Goal: Check status: Check status

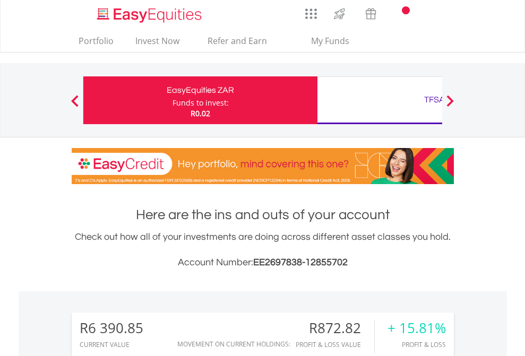
scroll to position [102, 167]
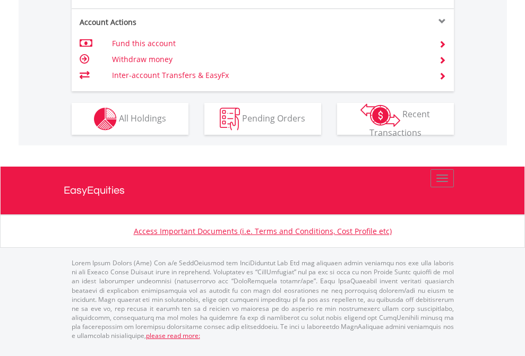
scroll to position [996, 0]
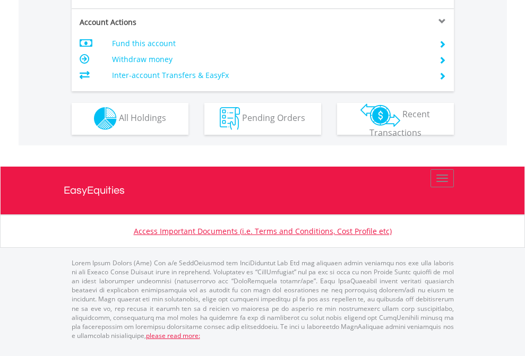
scroll to position [993, 0]
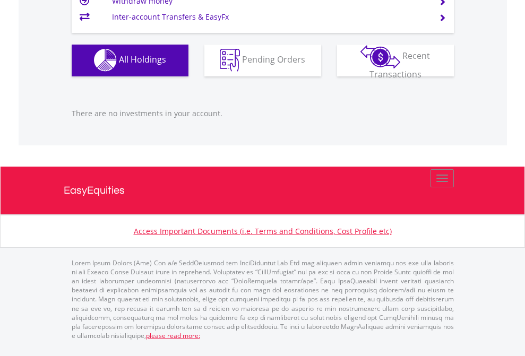
scroll to position [102, 167]
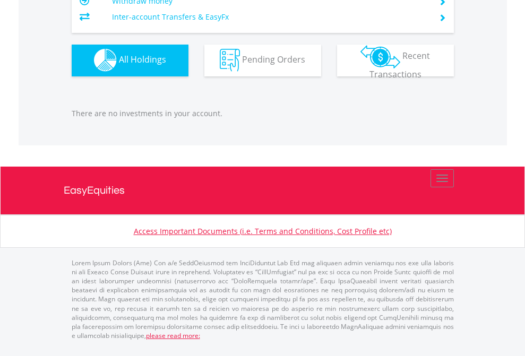
scroll to position [102, 167]
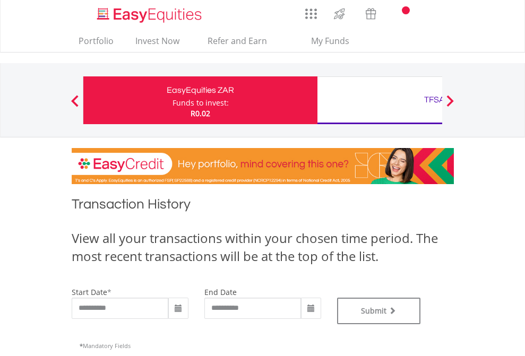
type input "**********"
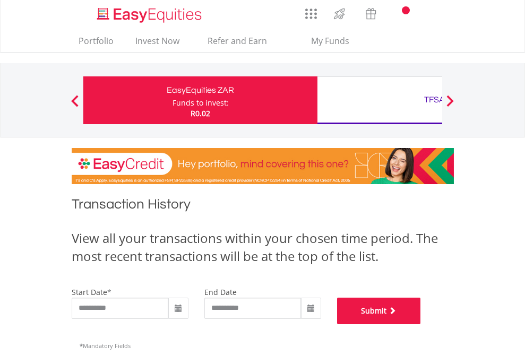
click at [421, 324] on button "Submit" at bounding box center [379, 311] width 84 height 27
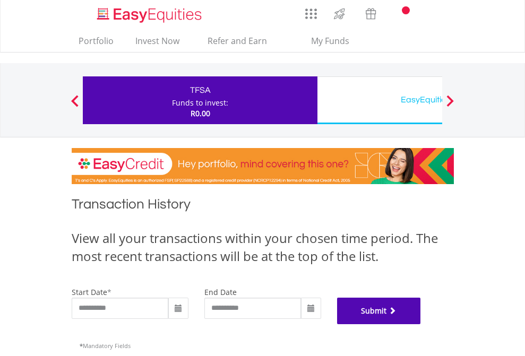
click at [421, 324] on button "Submit" at bounding box center [379, 311] width 84 height 27
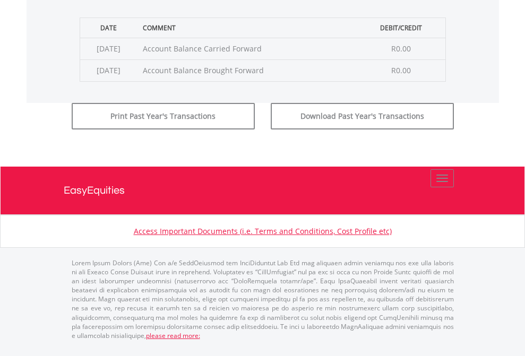
scroll to position [430, 0]
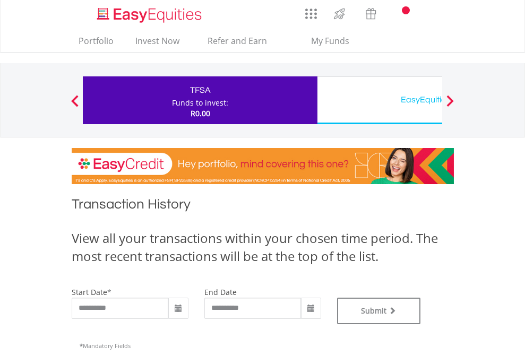
click at [380, 100] on div "EasyEquities USD" at bounding box center [434, 99] width 221 height 15
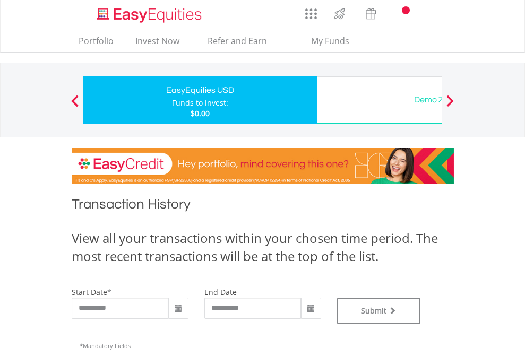
type input "**********"
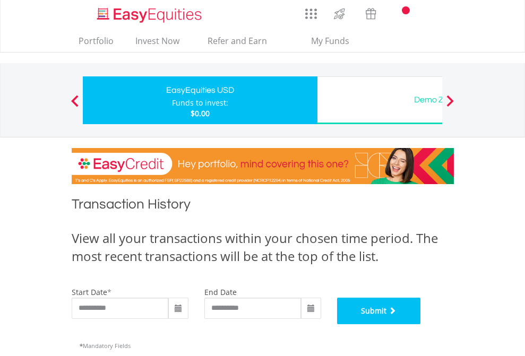
click at [421, 324] on button "Submit" at bounding box center [379, 311] width 84 height 27
